Goal: Transaction & Acquisition: Purchase product/service

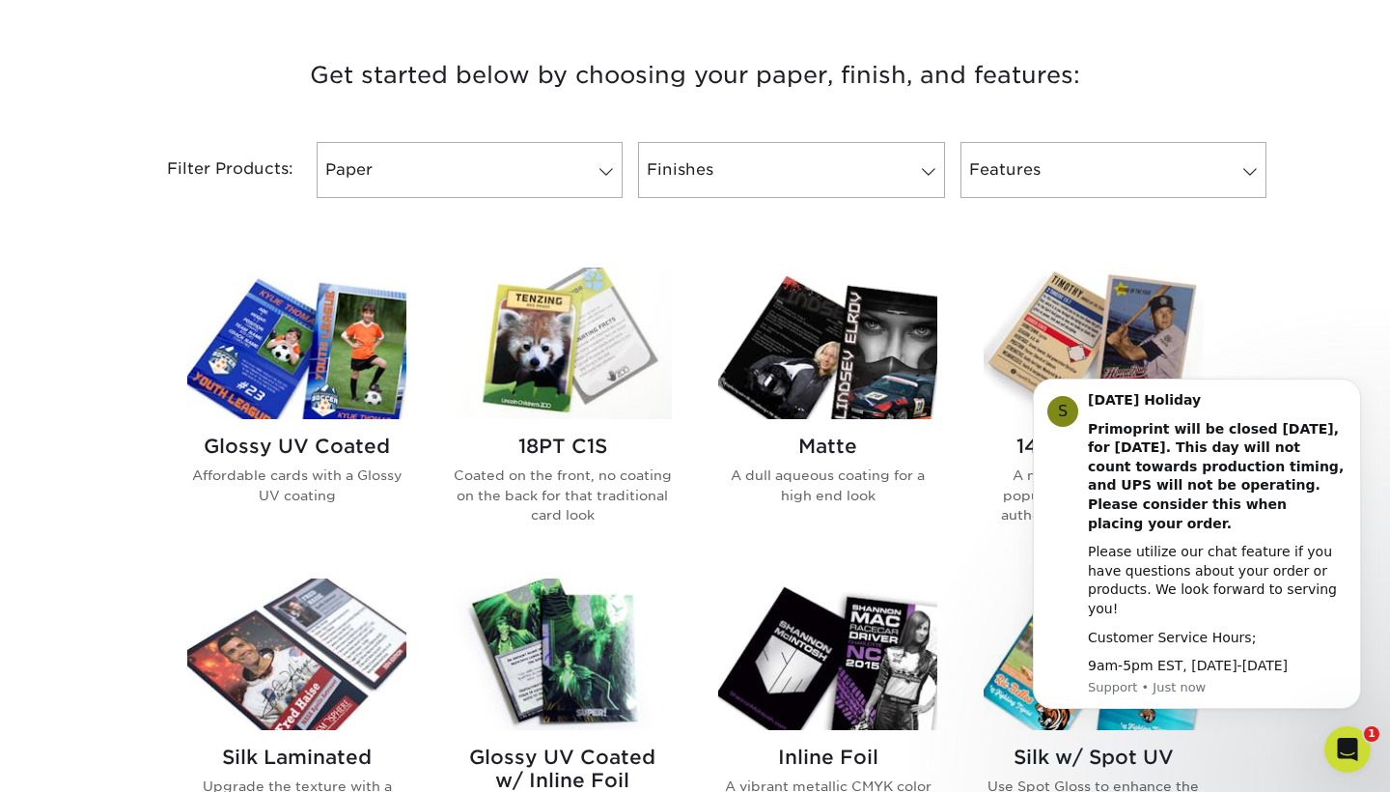
scroll to position [701, 0]
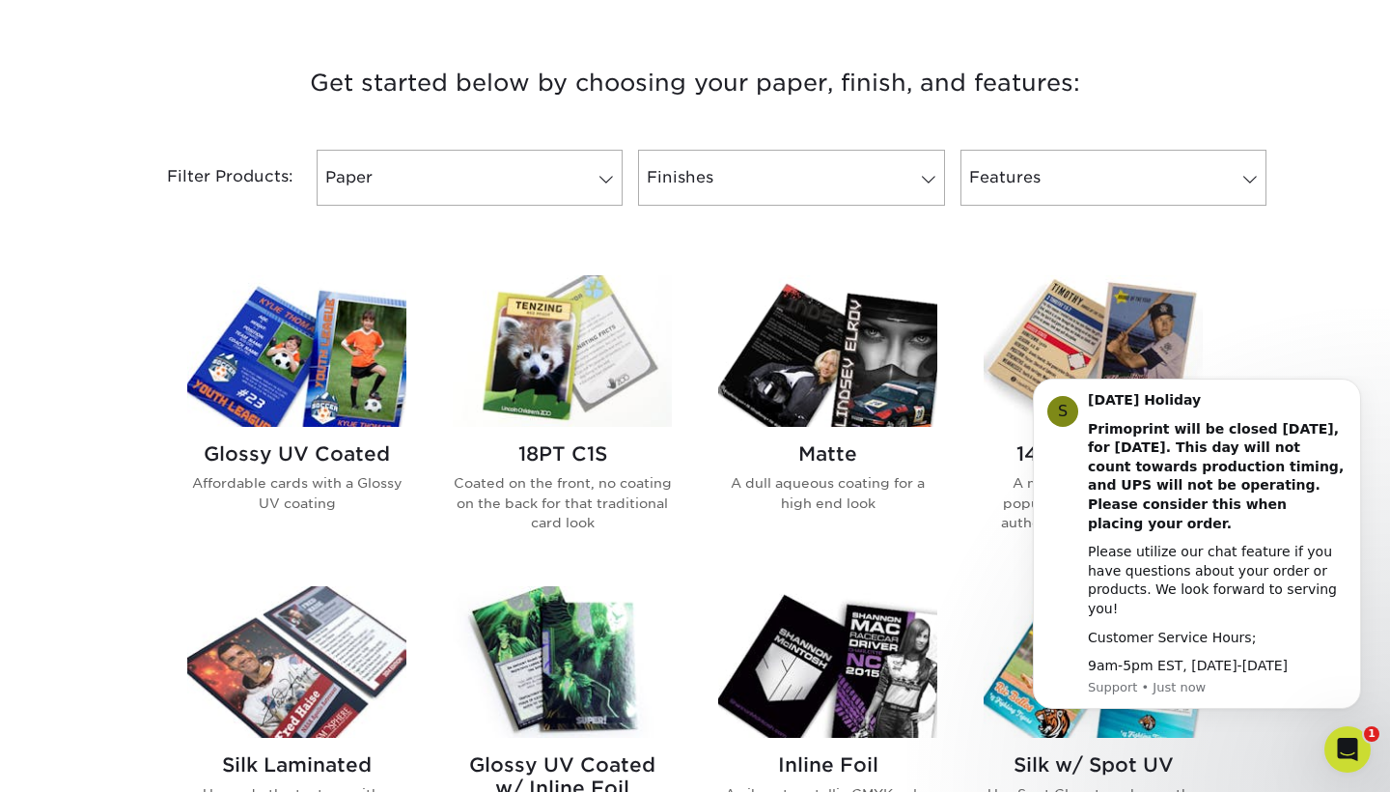
click at [1315, 338] on div "Get started below by choosing your paper, finish, and features: Filtered Matche…" at bounding box center [695, 736] width 1390 height 1441
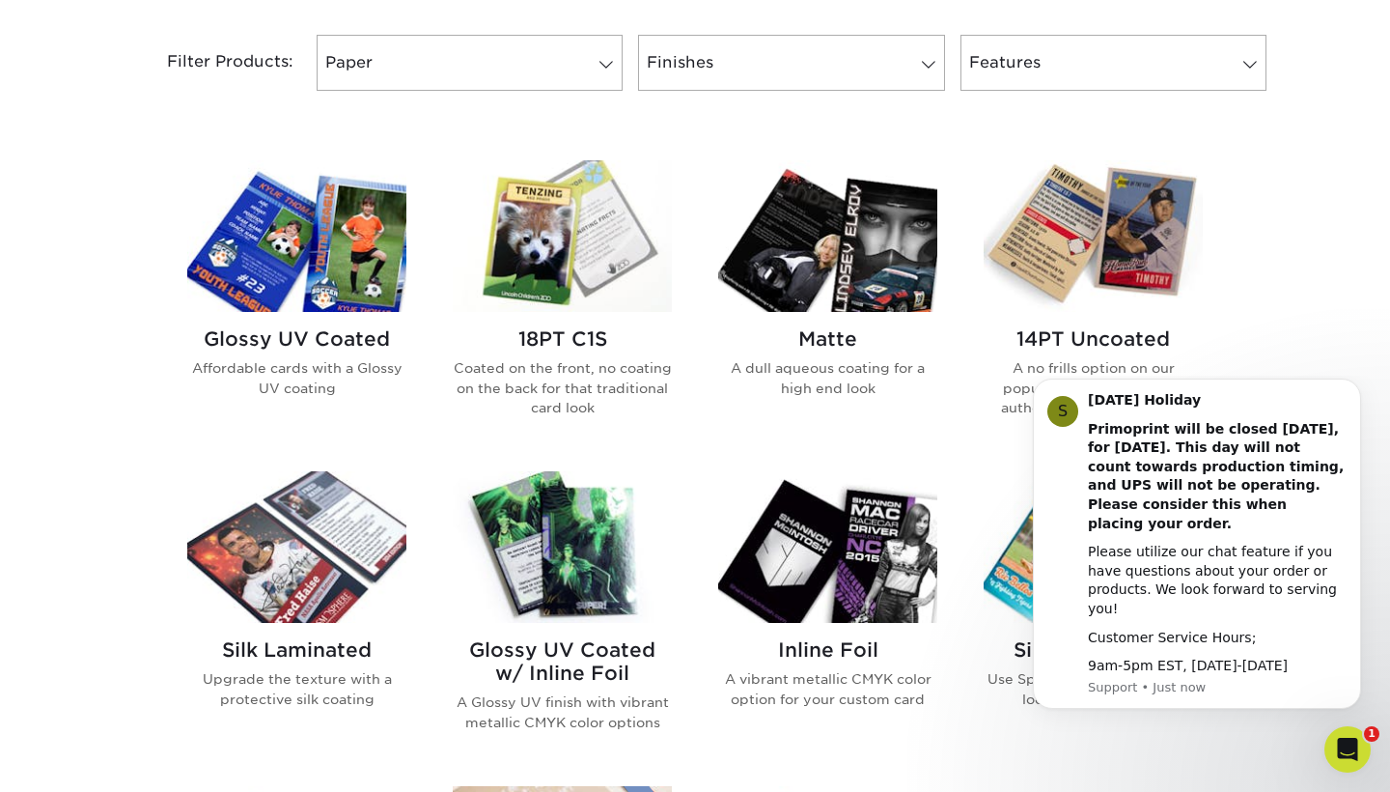
scroll to position [831, 0]
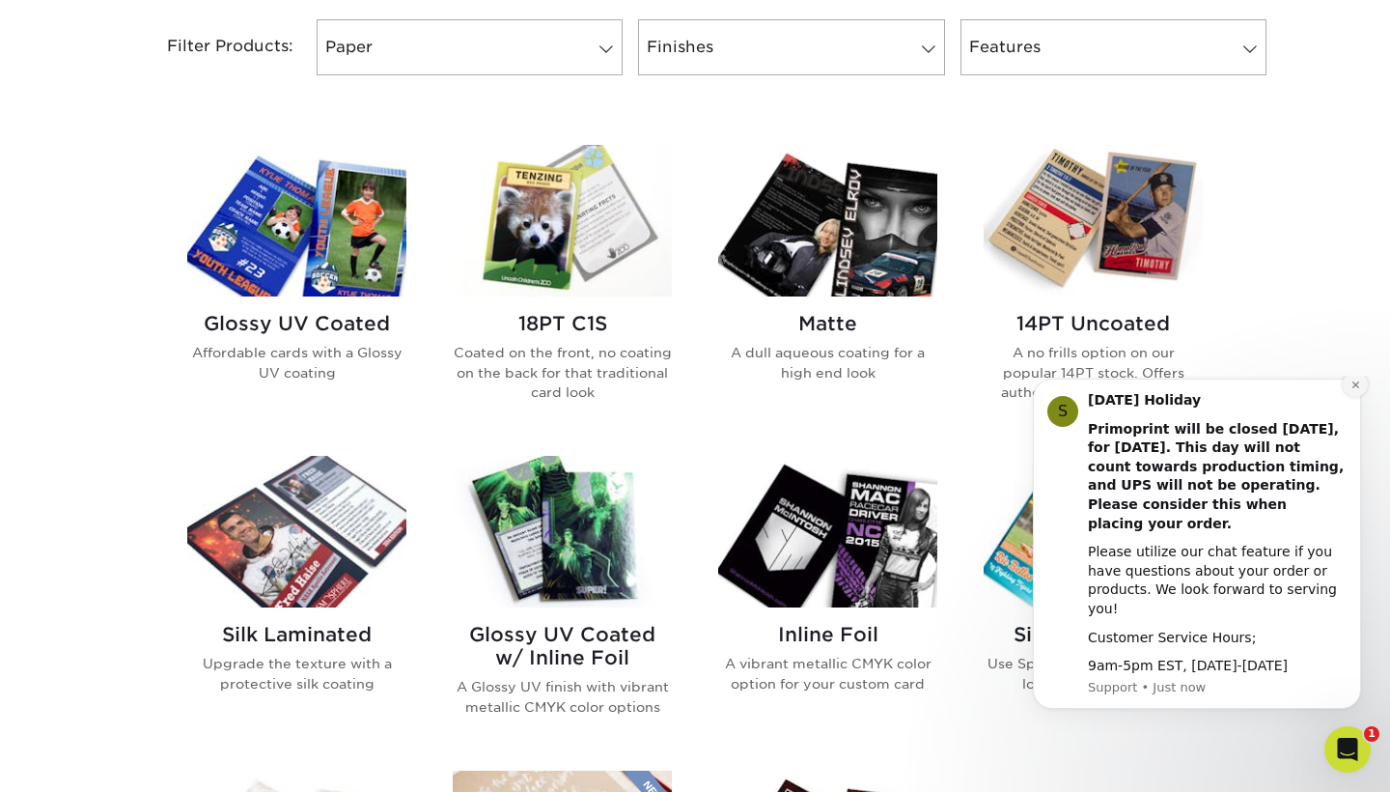
click at [1355, 387] on icon "Dismiss notification" at bounding box center [1355, 383] width 7 height 7
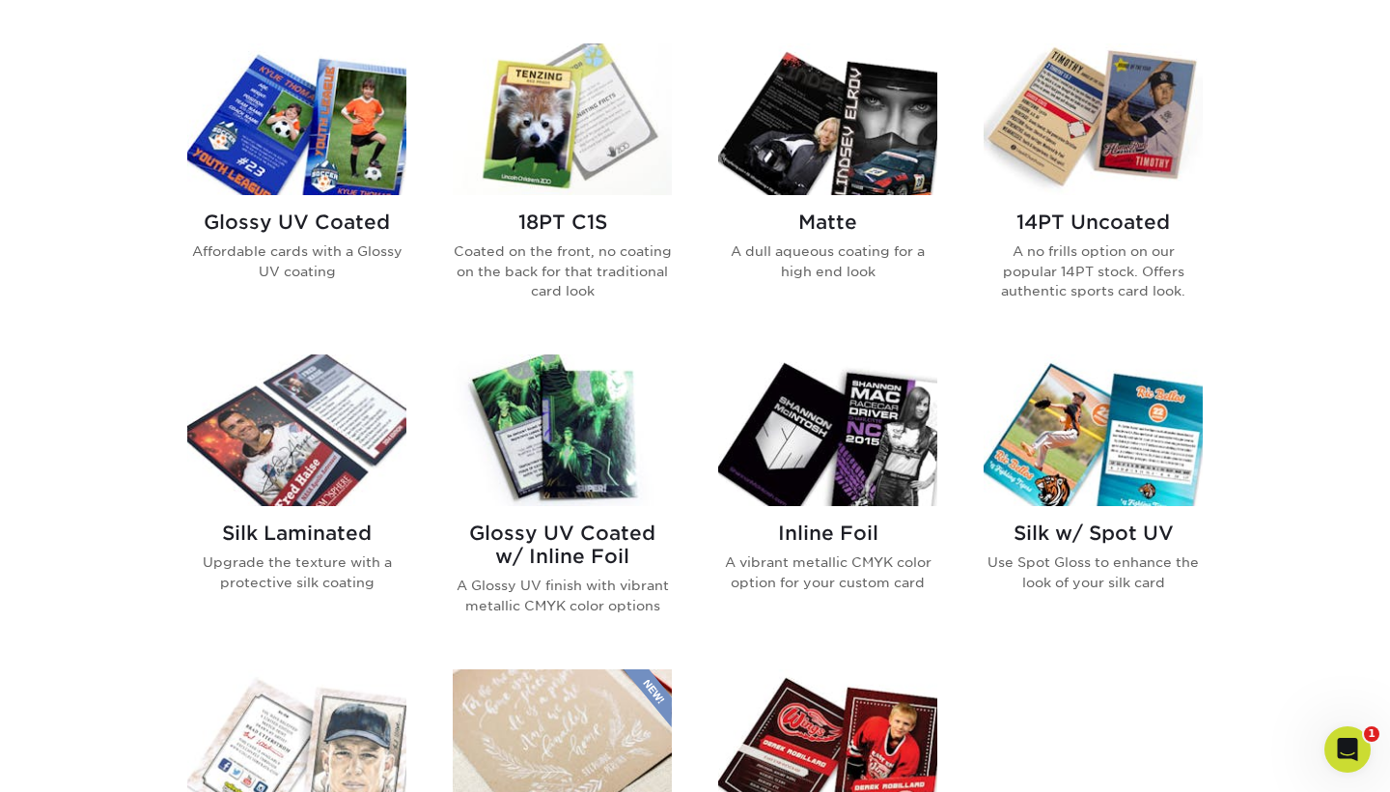
scroll to position [933, 0]
click at [605, 134] on img at bounding box center [562, 119] width 219 height 152
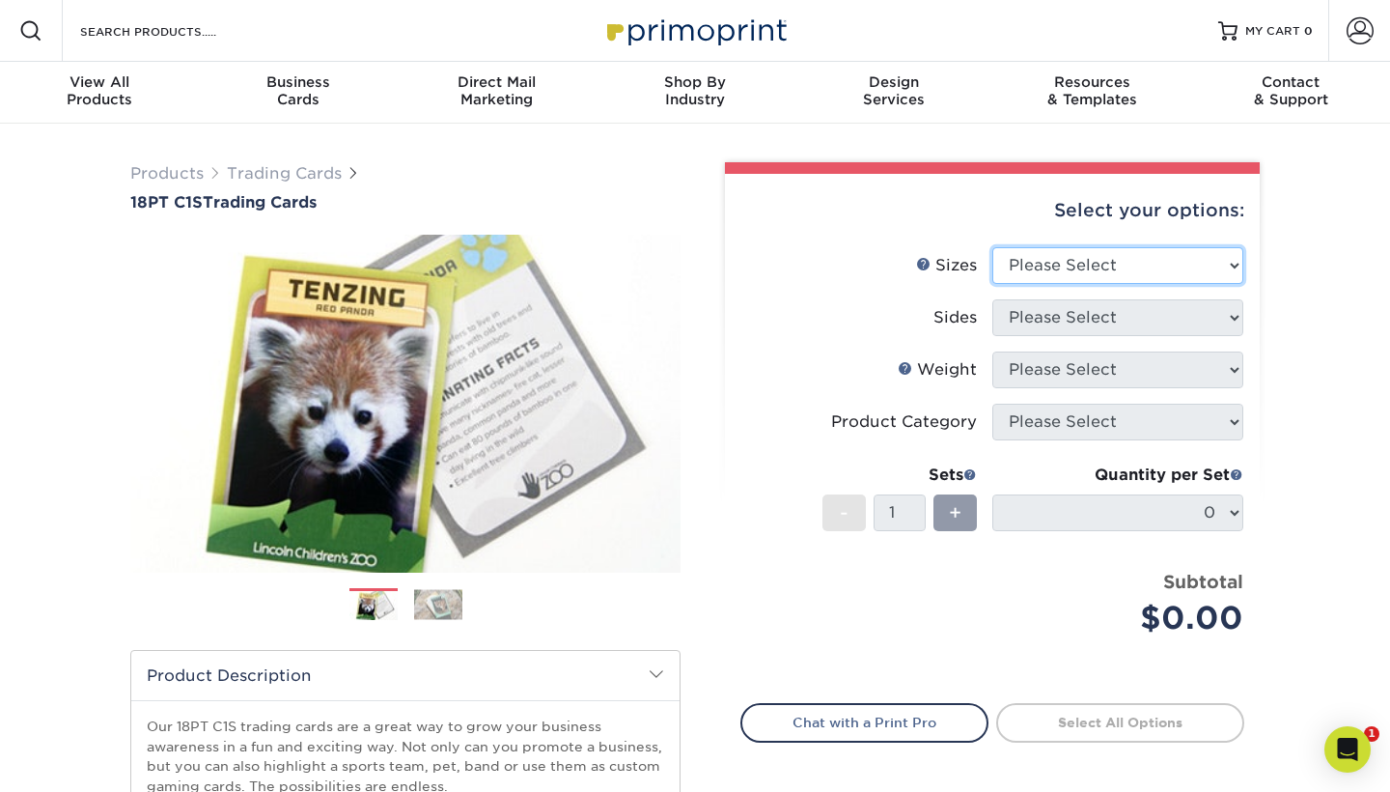
click at [1125, 258] on select "Please Select 2.5" x 3.5"" at bounding box center [1118, 265] width 251 height 37
select select "2.50x3.50"
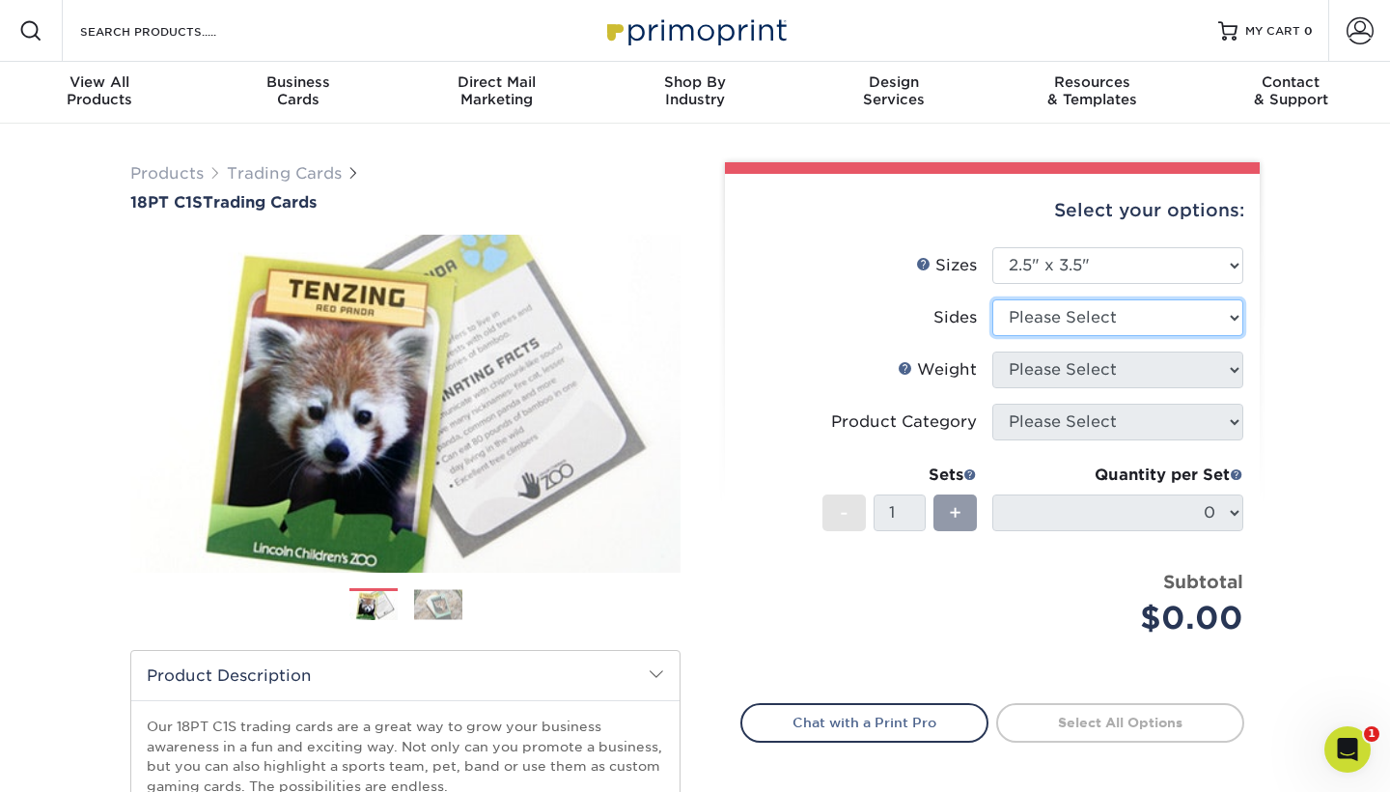
click at [1131, 322] on select "Please Select Print Both Sides Print Front Only" at bounding box center [1118, 317] width 251 height 37
select select "13abbda7-1d64-4f25-8bb2-c179b224825d"
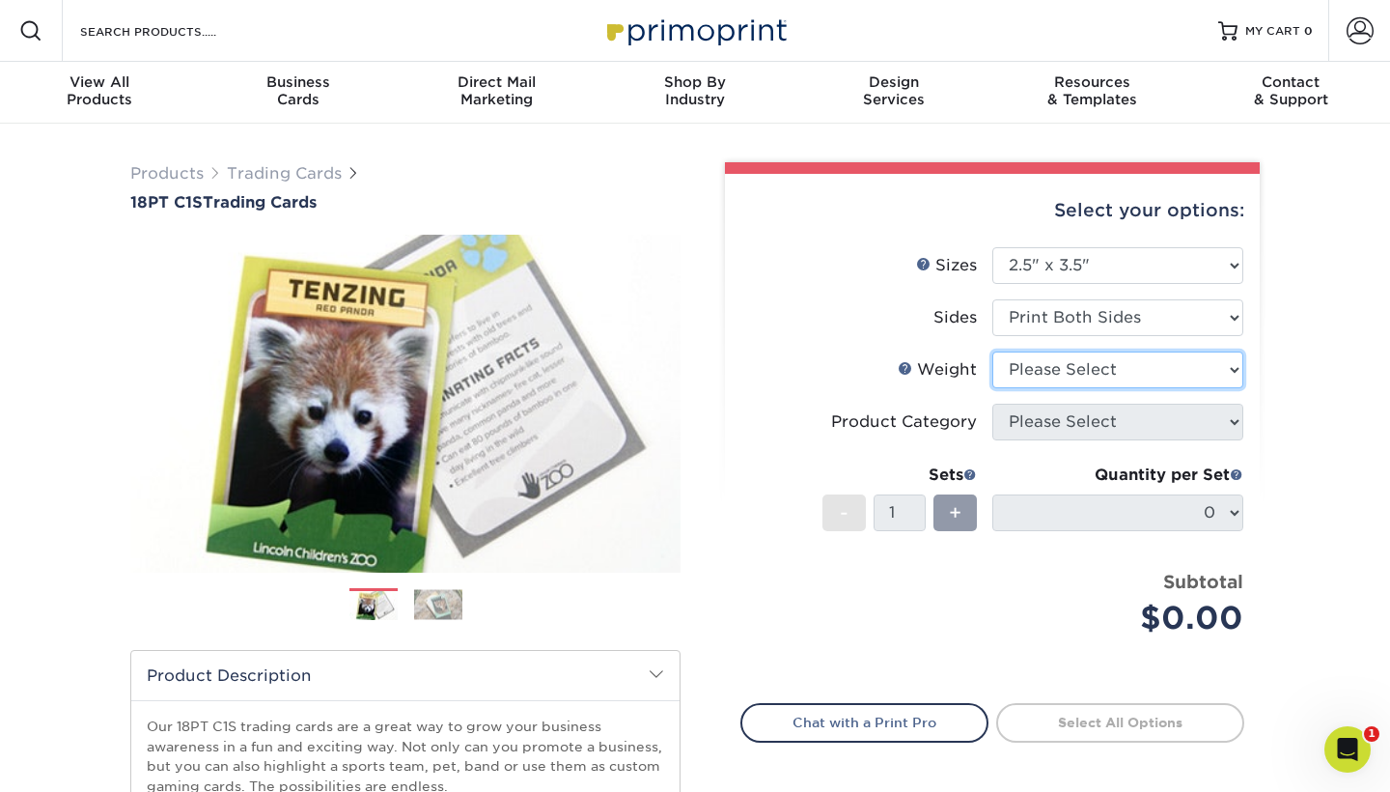
click at [1134, 378] on select "Please Select 18PT C1S" at bounding box center [1118, 369] width 251 height 37
select select "18PTC1S"
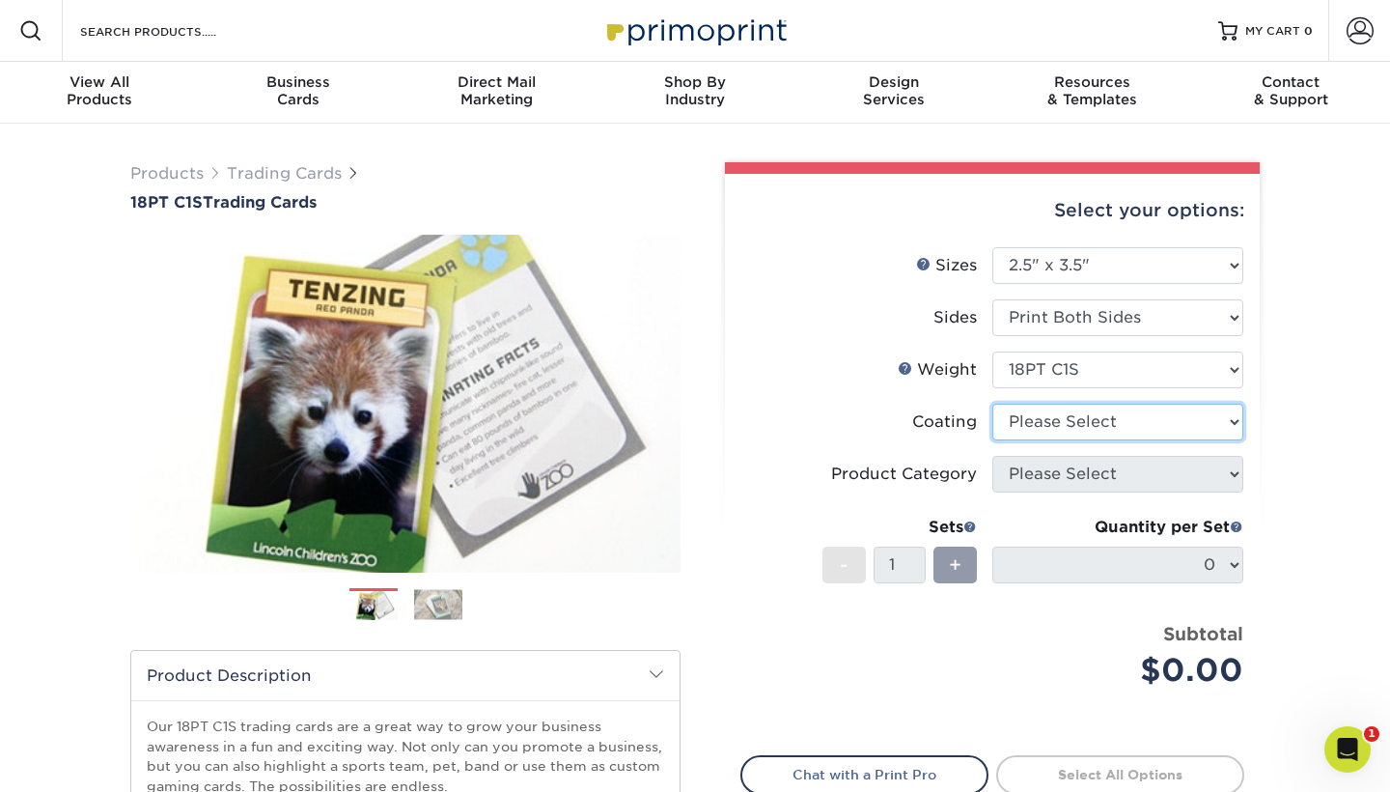
click at [1138, 417] on select at bounding box center [1118, 422] width 251 height 37
select select "1e8116af-acfc-44b1-83dc-8181aa338834"
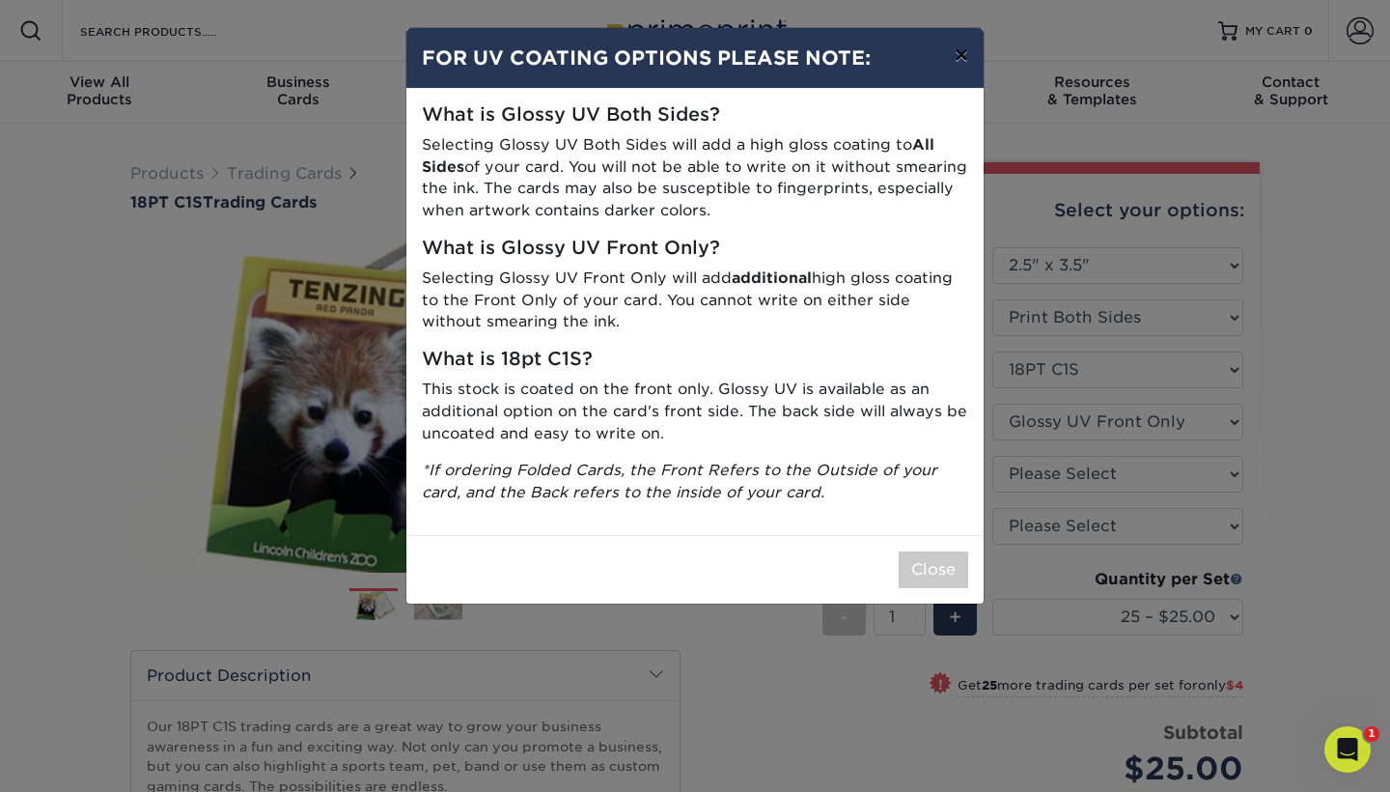
click at [956, 56] on button "×" at bounding box center [961, 55] width 44 height 54
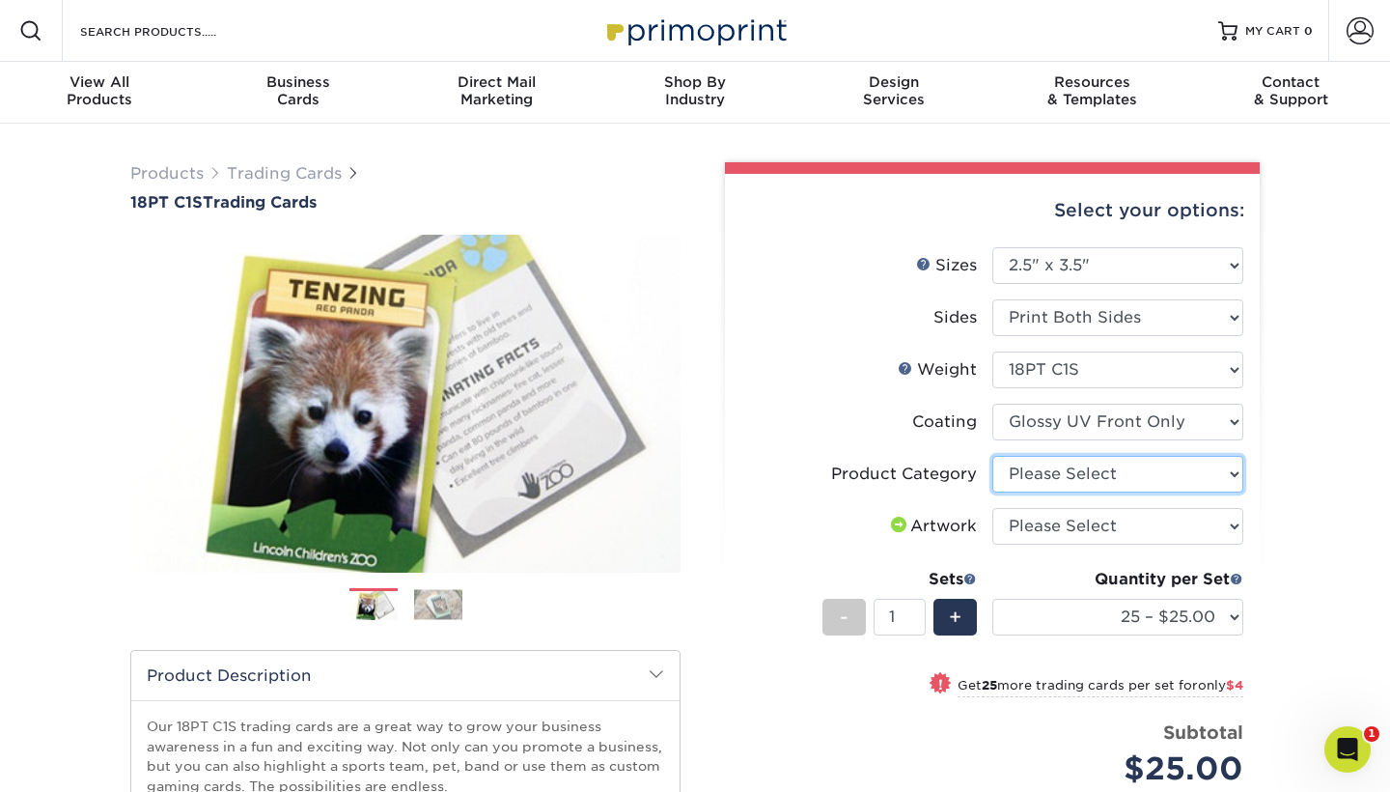
select select "c2f9bce9-36c2-409d-b101-c29d9d031e18"
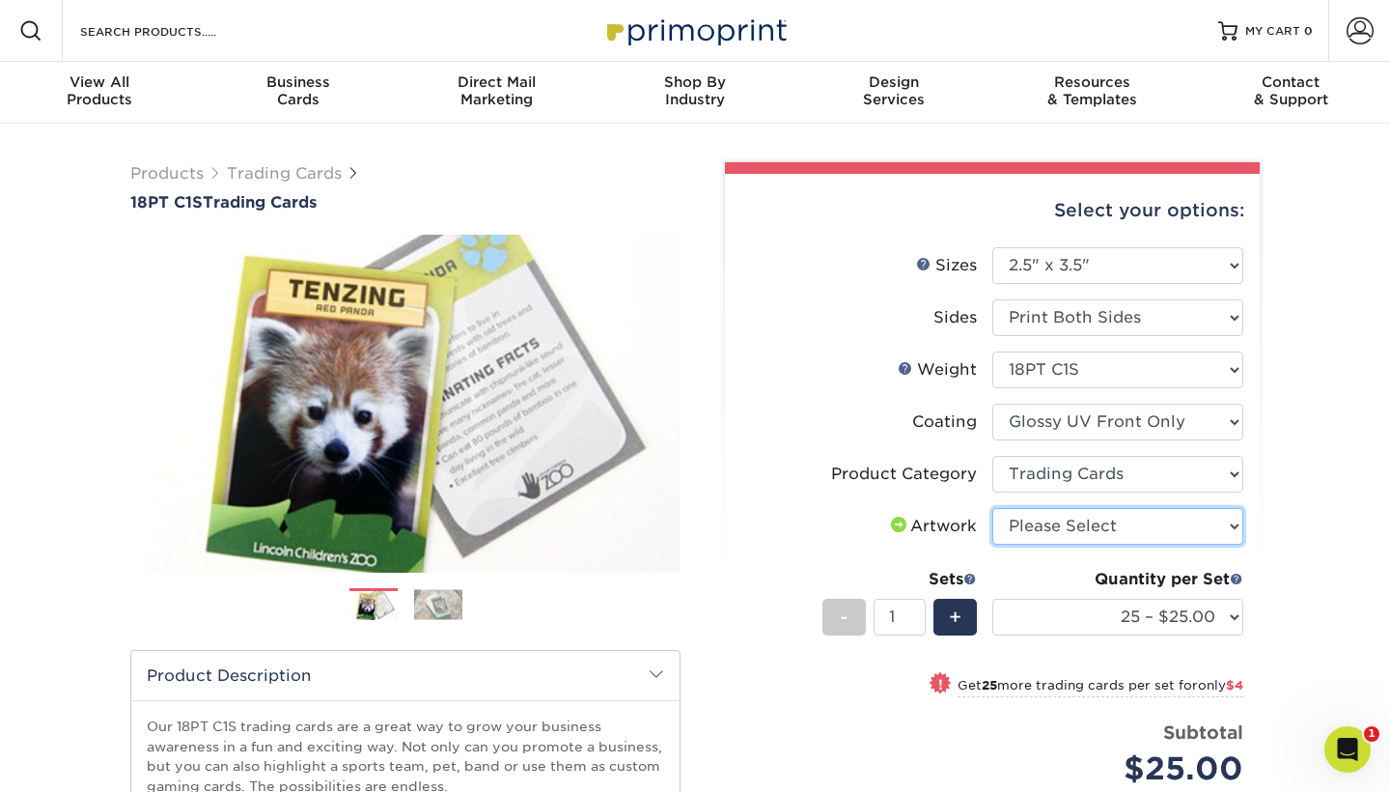
click at [1142, 522] on select "Please Select I will upload files I need a design - $100" at bounding box center [1118, 526] width 251 height 37
select select "upload"
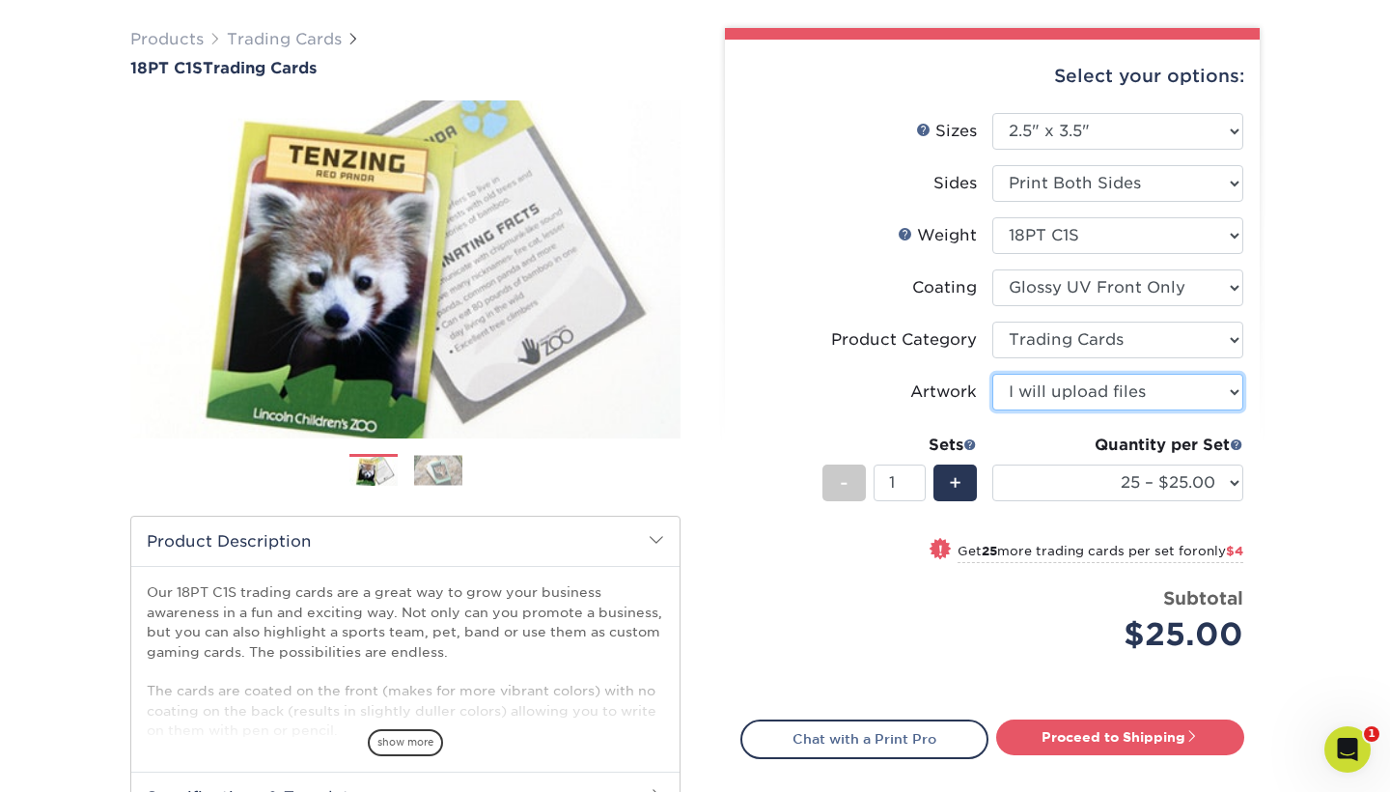
scroll to position [135, 0]
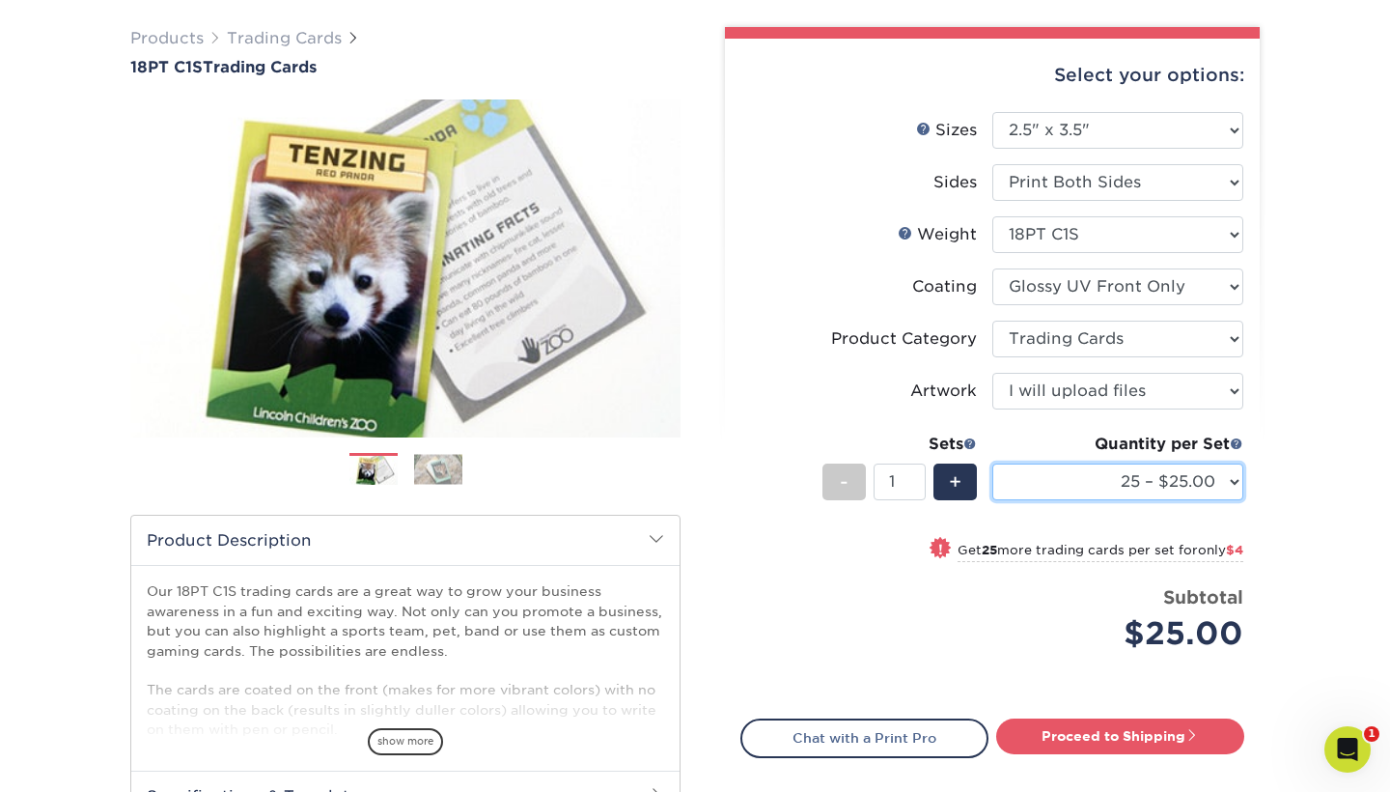
click at [1100, 481] on select "25 – $25.00 50 – $29.00 75 – $37.00 100 – $41.00 250 – $48.00 500 – $58.00 1000…" at bounding box center [1118, 481] width 251 height 37
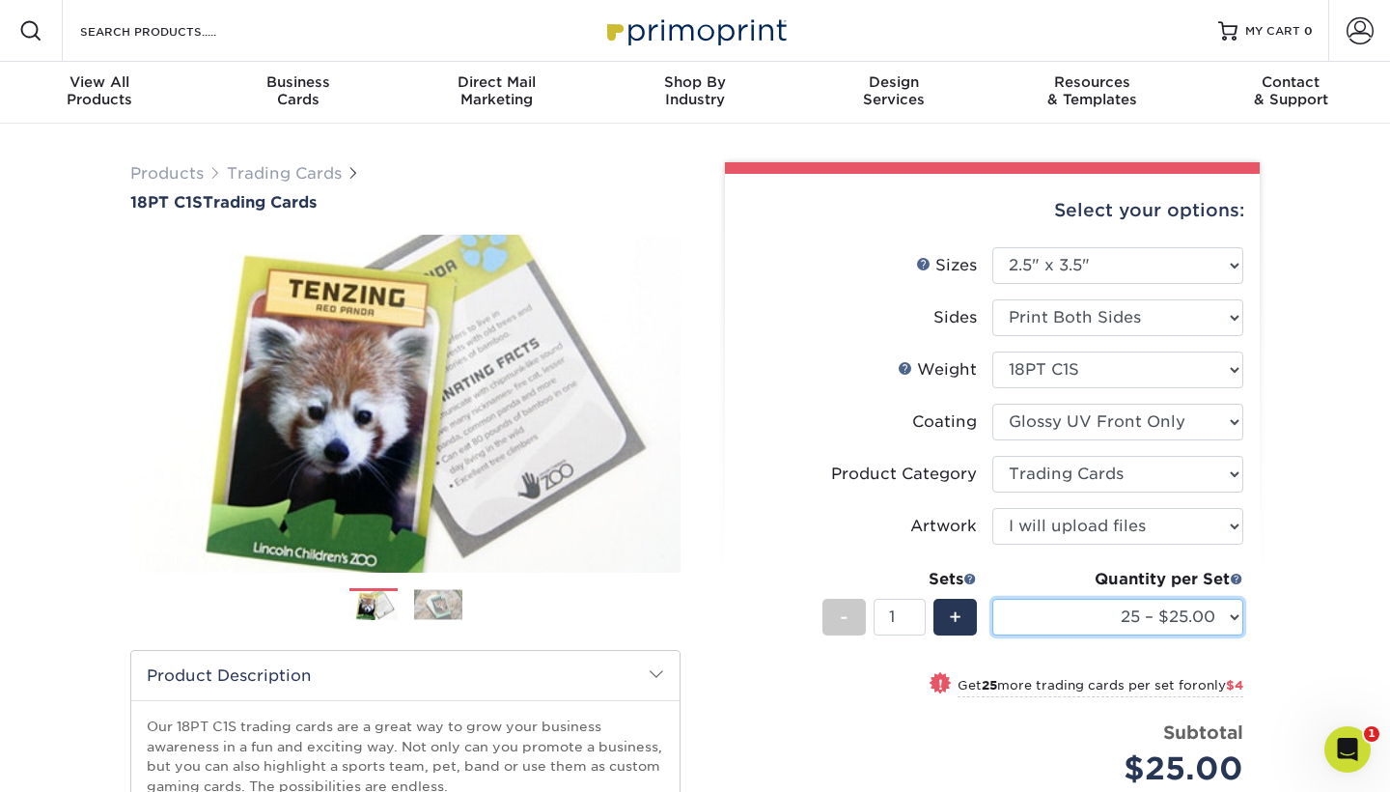
scroll to position [0, 0]
click at [434, 601] on img at bounding box center [438, 604] width 48 height 30
